Goal: Task Accomplishment & Management: Manage account settings

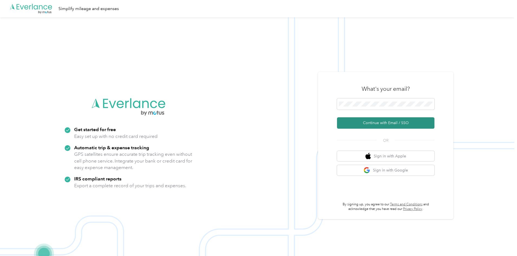
click at [391, 122] on button "Continue with Email / SSO" at bounding box center [385, 122] width 97 height 11
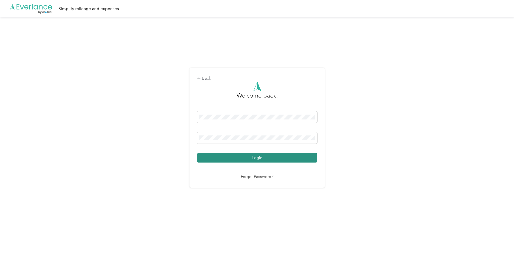
click at [249, 156] on button "Login" at bounding box center [257, 157] width 120 height 9
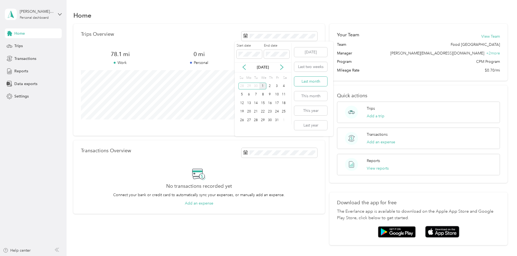
click at [318, 82] on button "Last month" at bounding box center [310, 81] width 33 height 9
click at [141, 52] on span "35.8 mi" at bounding box center [120, 54] width 79 height 8
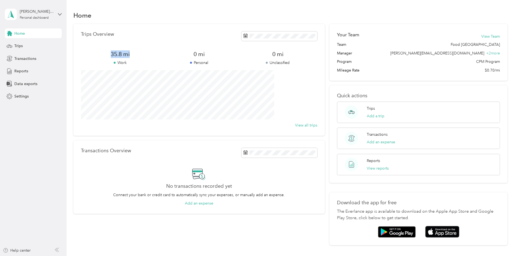
click at [141, 52] on span "35.8 mi" at bounding box center [120, 54] width 79 height 8
click at [155, 56] on span "35.8 mi" at bounding box center [120, 54] width 79 height 8
click at [154, 61] on p "Work" at bounding box center [120, 63] width 79 height 6
click at [160, 62] on p "Work" at bounding box center [120, 63] width 79 height 6
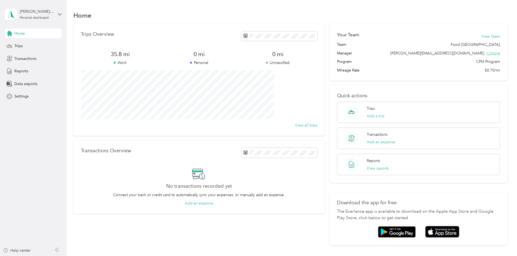
click at [486, 52] on span "+ 2 more" at bounding box center [493, 53] width 14 height 5
